Goal: Check status: Check status

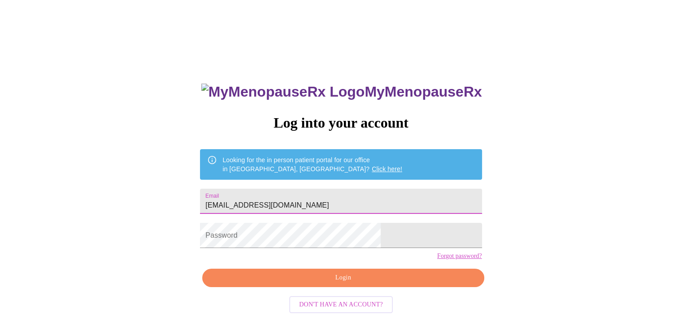
type input "[EMAIL_ADDRESS][DOMAIN_NAME]"
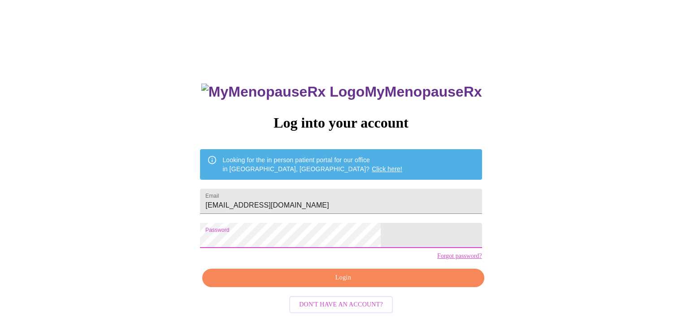
click at [291, 283] on span "Login" at bounding box center [343, 277] width 261 height 11
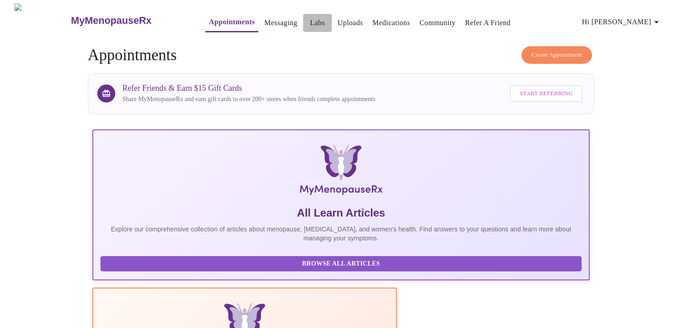
click at [310, 17] on link "Labs" at bounding box center [317, 23] width 15 height 13
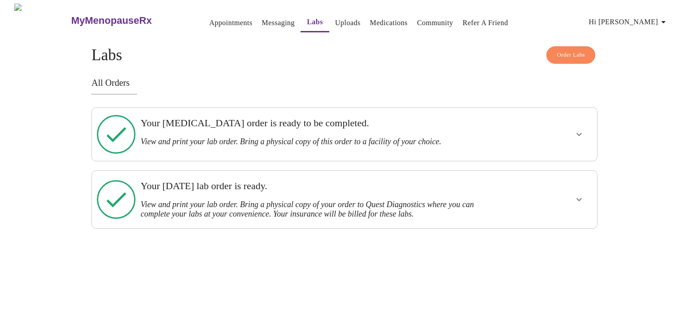
click at [575, 194] on icon "show more" at bounding box center [579, 199] width 11 height 11
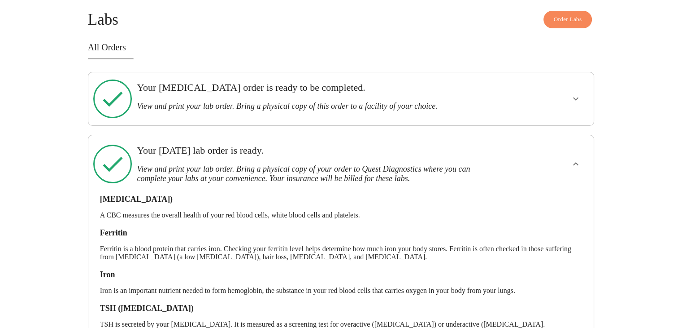
scroll to position [74, 0]
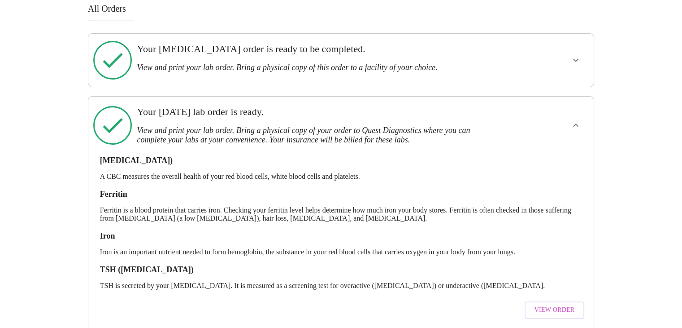
click at [556, 304] on span "View Order" at bounding box center [555, 309] width 40 height 11
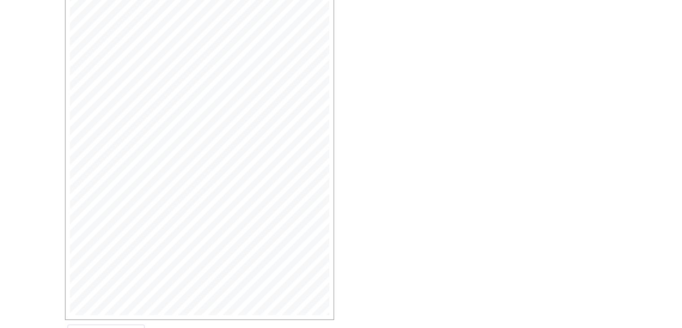
scroll to position [224, 0]
click at [113, 301] on span "Open Larger PDF" at bounding box center [106, 295] width 58 height 11
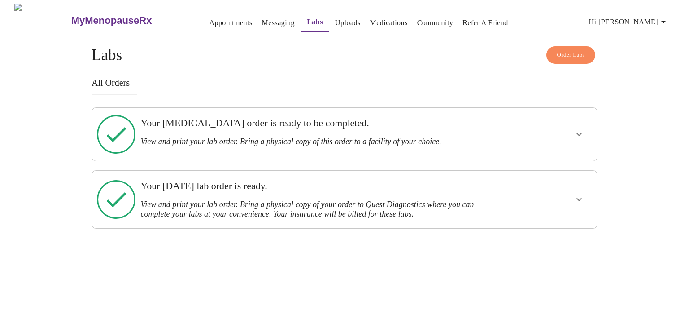
click at [556, 140] on div at bounding box center [552, 134] width 83 height 46
click at [581, 129] on icon "show more" at bounding box center [579, 134] width 11 height 11
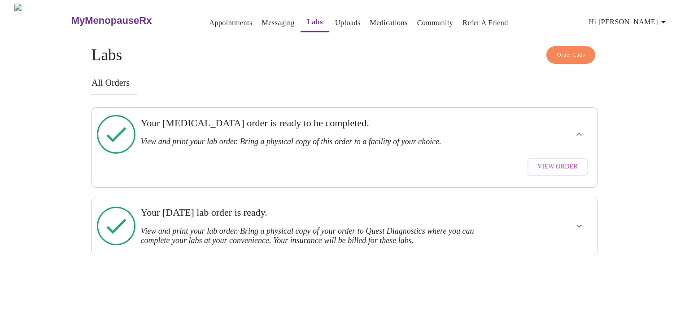
click at [558, 161] on span "View Order" at bounding box center [557, 166] width 40 height 11
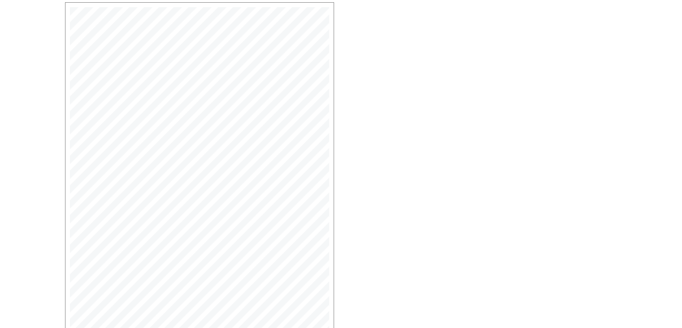
scroll to position [227, 0]
click at [110, 302] on span "Open Larger PDF" at bounding box center [106, 300] width 58 height 11
click at [100, 295] on span "Open Larger PDF" at bounding box center [106, 300] width 58 height 11
click at [551, 45] on div "MyMenopauseRx | [DATE] 7:17 PM MyMenopauseRx | 1 of 1 MyMenopauseRx [STREET_ADD…" at bounding box center [341, 112] width 567 height 418
click at [114, 295] on span "Open Larger PDF" at bounding box center [106, 300] width 58 height 11
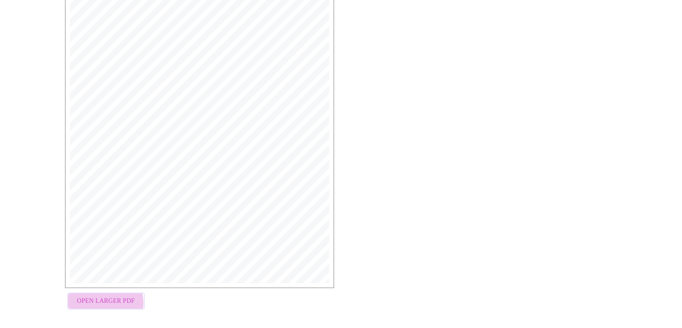
click at [101, 298] on span "Open Larger PDF" at bounding box center [106, 300] width 58 height 11
